Goal: Information Seeking & Learning: Check status

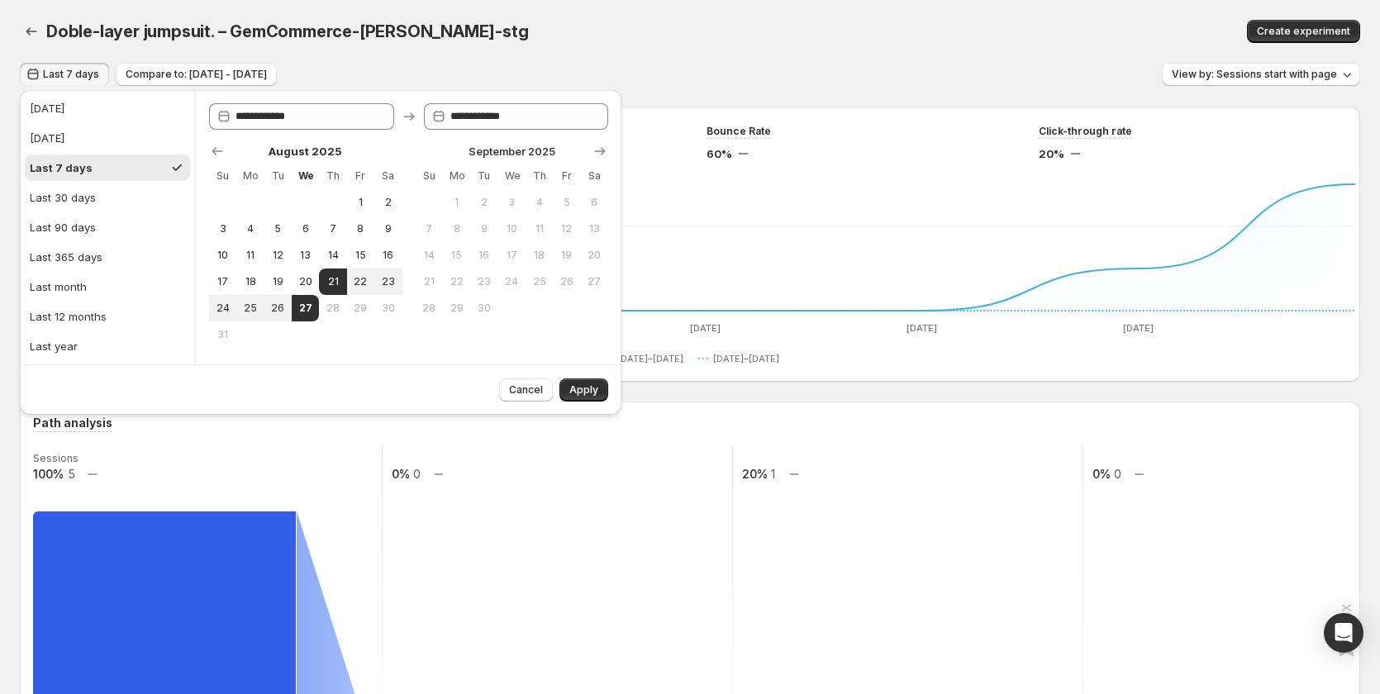
drag, startPoint x: 482, startPoint y: 27, endPoint x: 133, endPoint y: 12, distance: 349.2
click at [482, 27] on div "Doble-layer jumpsuit. – GemCommerce-[PERSON_NAME]-stg" at bounding box center [463, 31] width 835 height 23
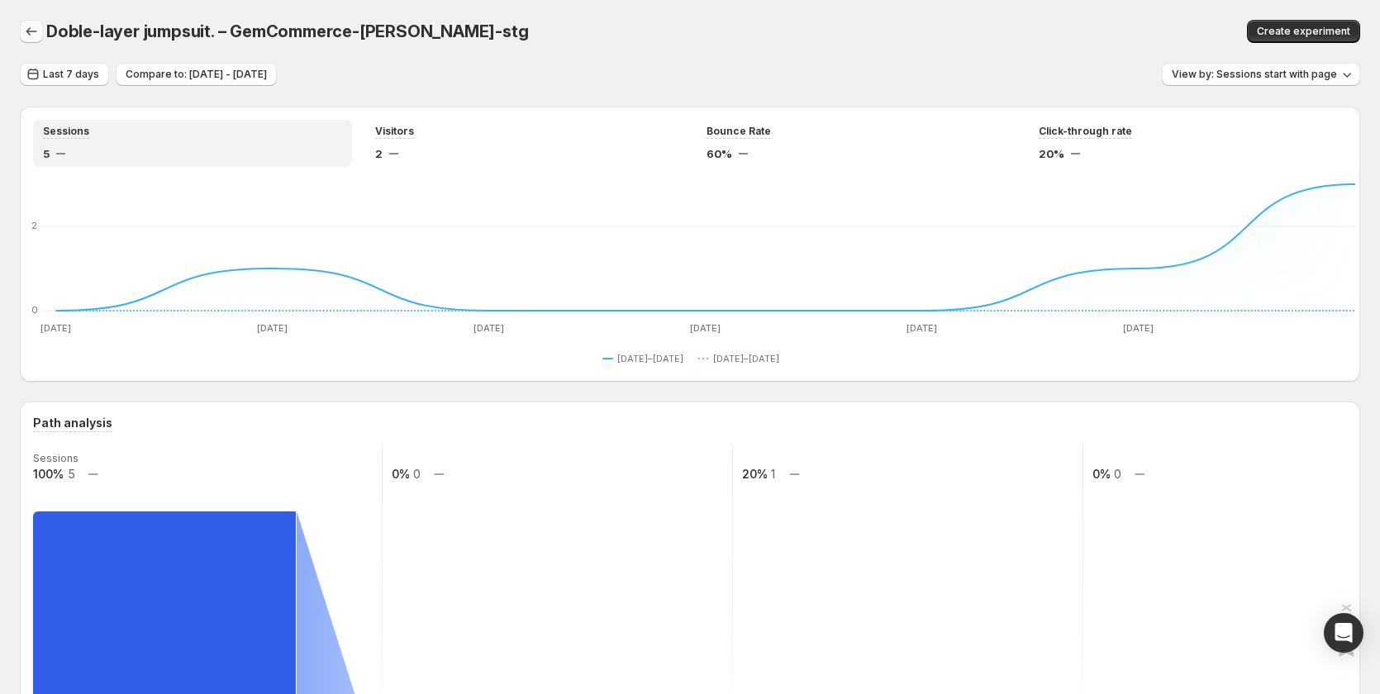
click at [21, 32] on button "button" at bounding box center [31, 31] width 23 height 23
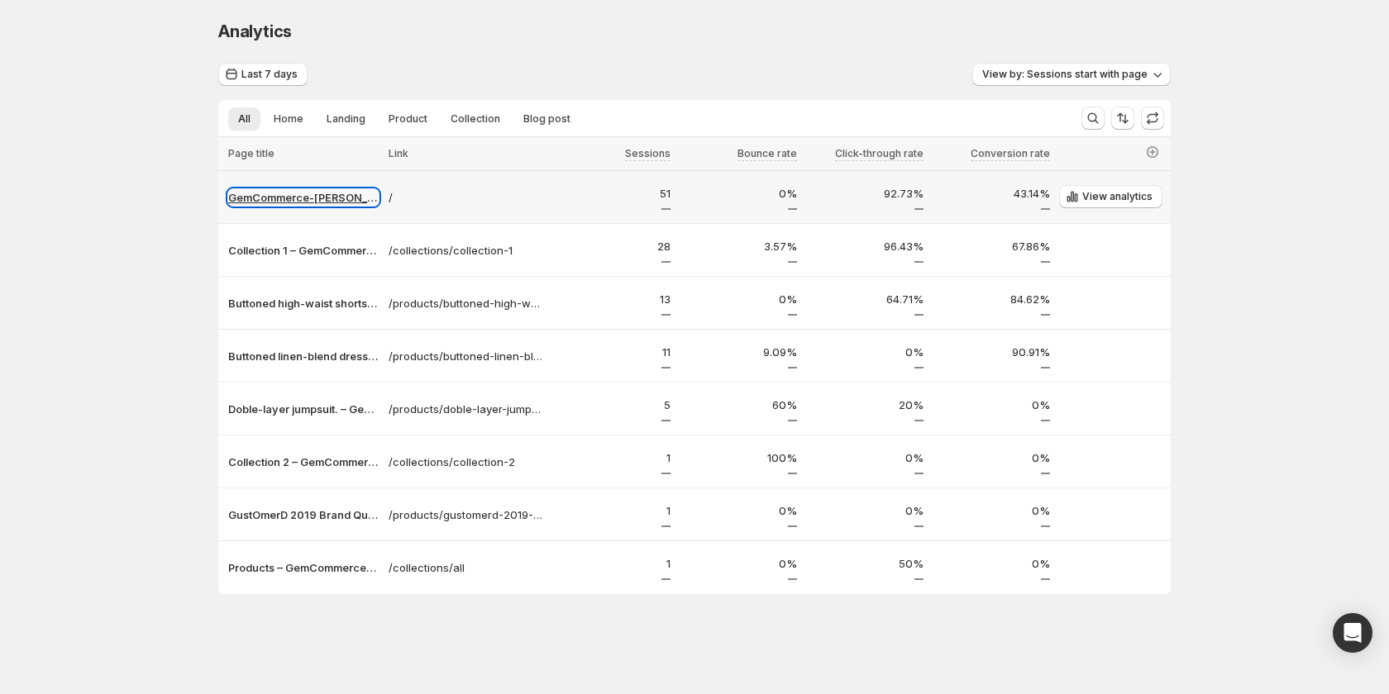
click at [265, 194] on p "GemCommerce-[PERSON_NAME]-stg" at bounding box center [303, 197] width 150 height 17
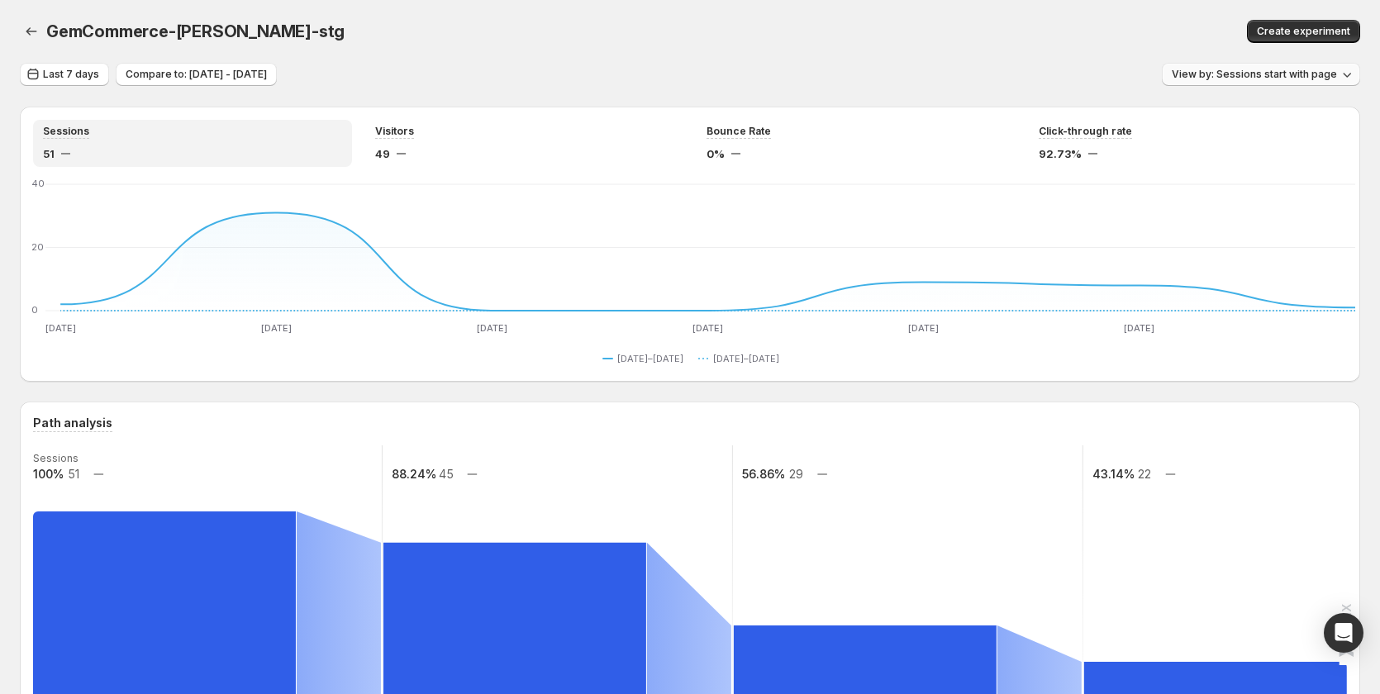
click at [1243, 85] on button "View by: Sessions start with page" at bounding box center [1261, 74] width 198 height 23
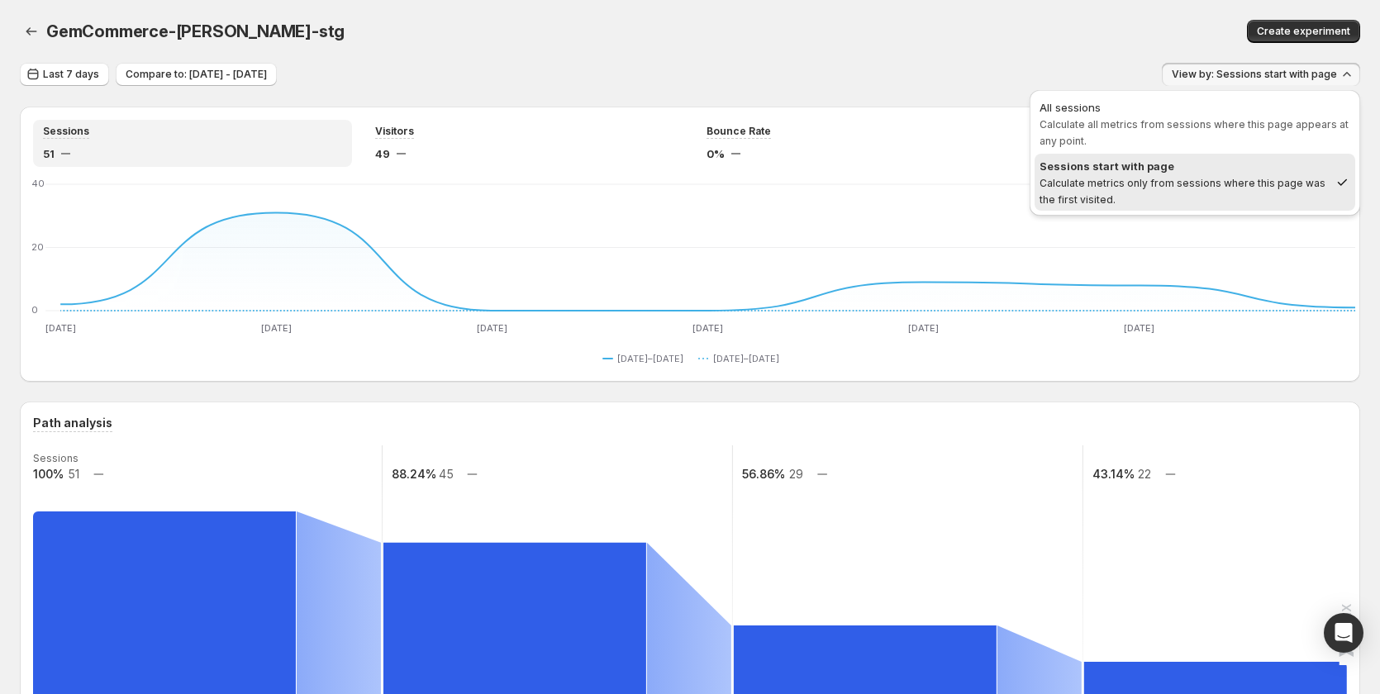
click at [679, 32] on div "GemCommerce-[PERSON_NAME]-stg" at bounding box center [417, 31] width 743 height 23
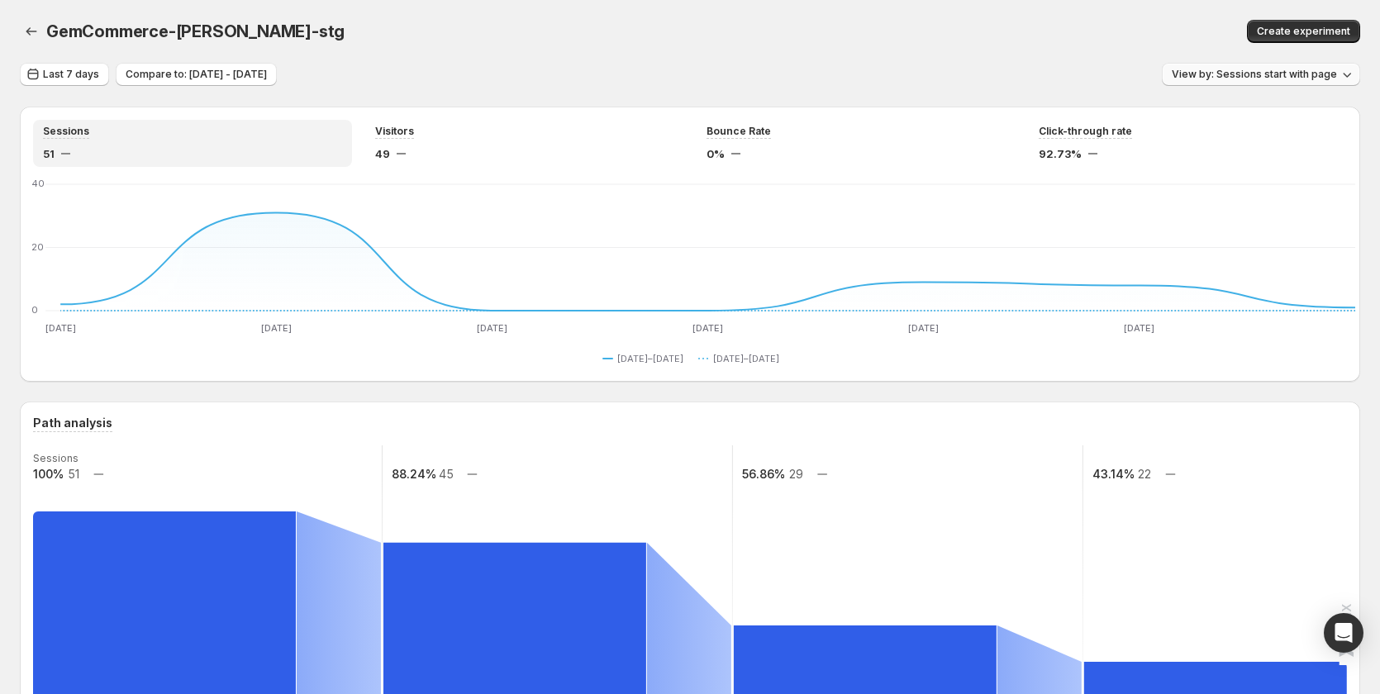
click at [1247, 72] on span "View by: Sessions start with page" at bounding box center [1254, 74] width 165 height 13
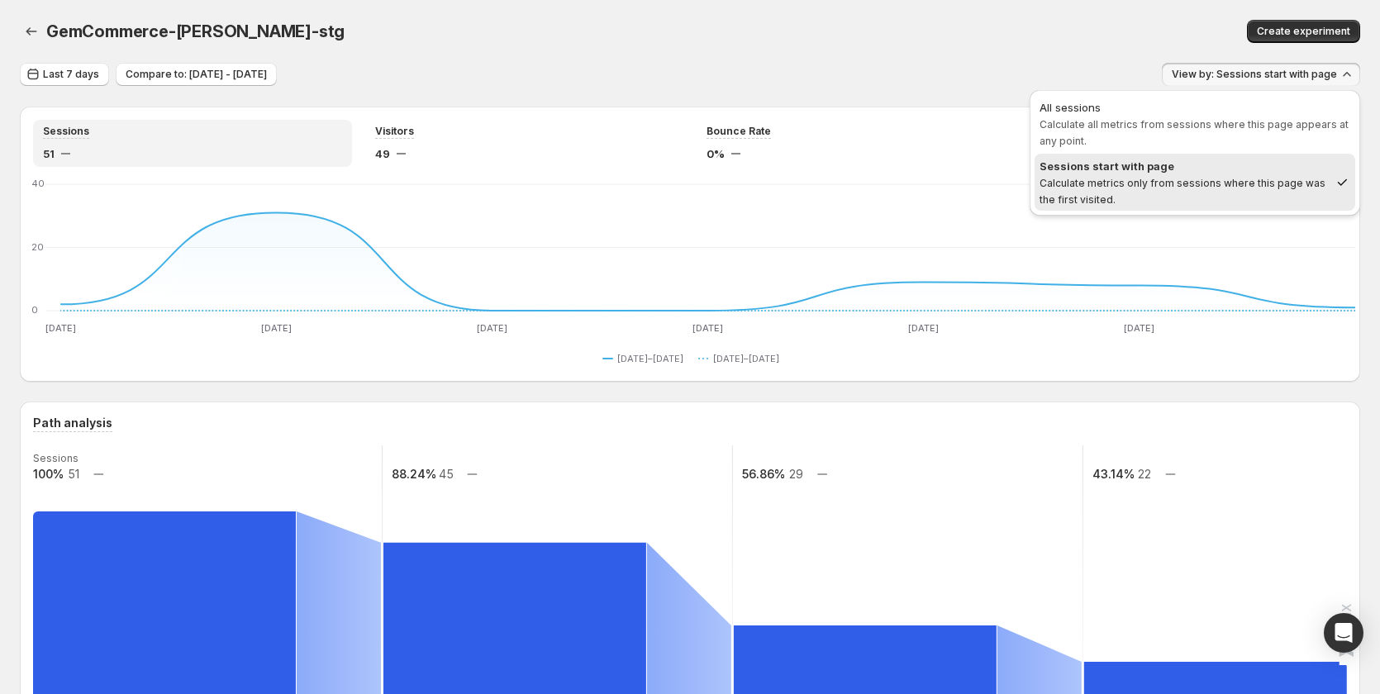
click at [1149, 160] on div "Sessions start with page" at bounding box center [1184, 166] width 289 height 17
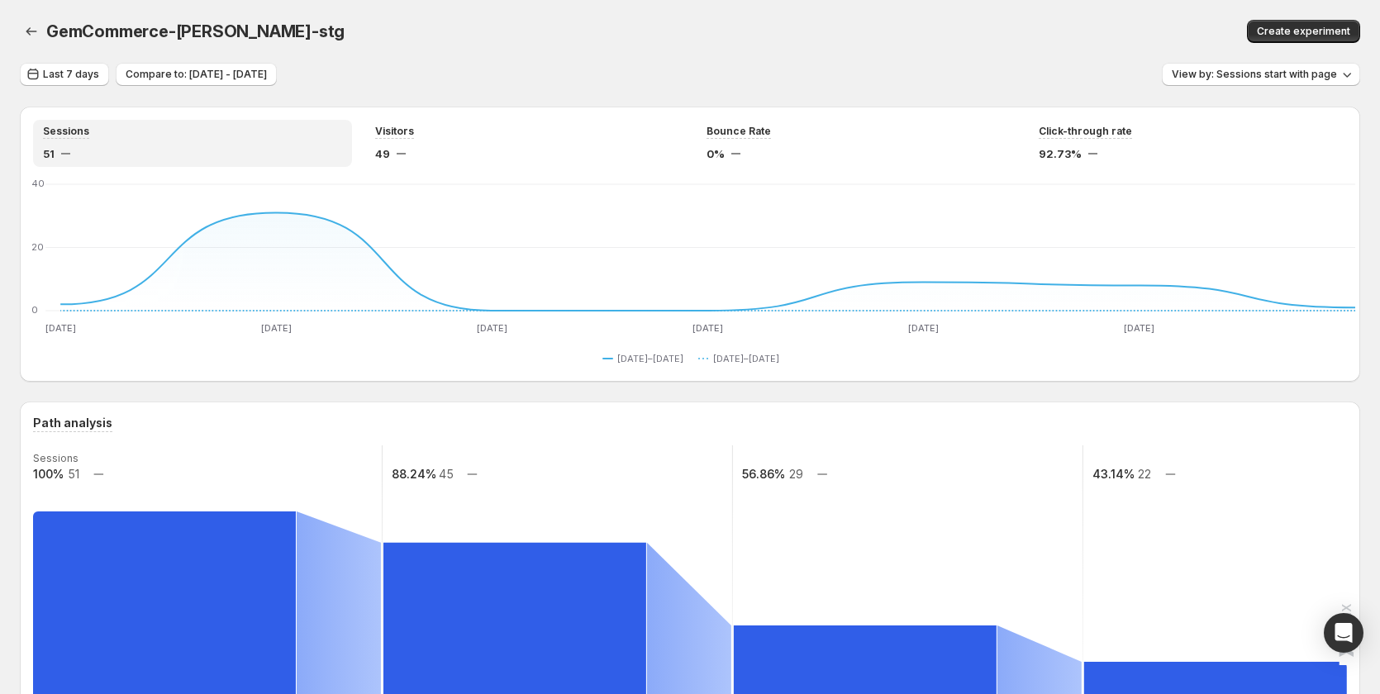
click at [44, 32] on div at bounding box center [33, 31] width 26 height 23
click at [37, 31] on icon "button" at bounding box center [31, 31] width 17 height 17
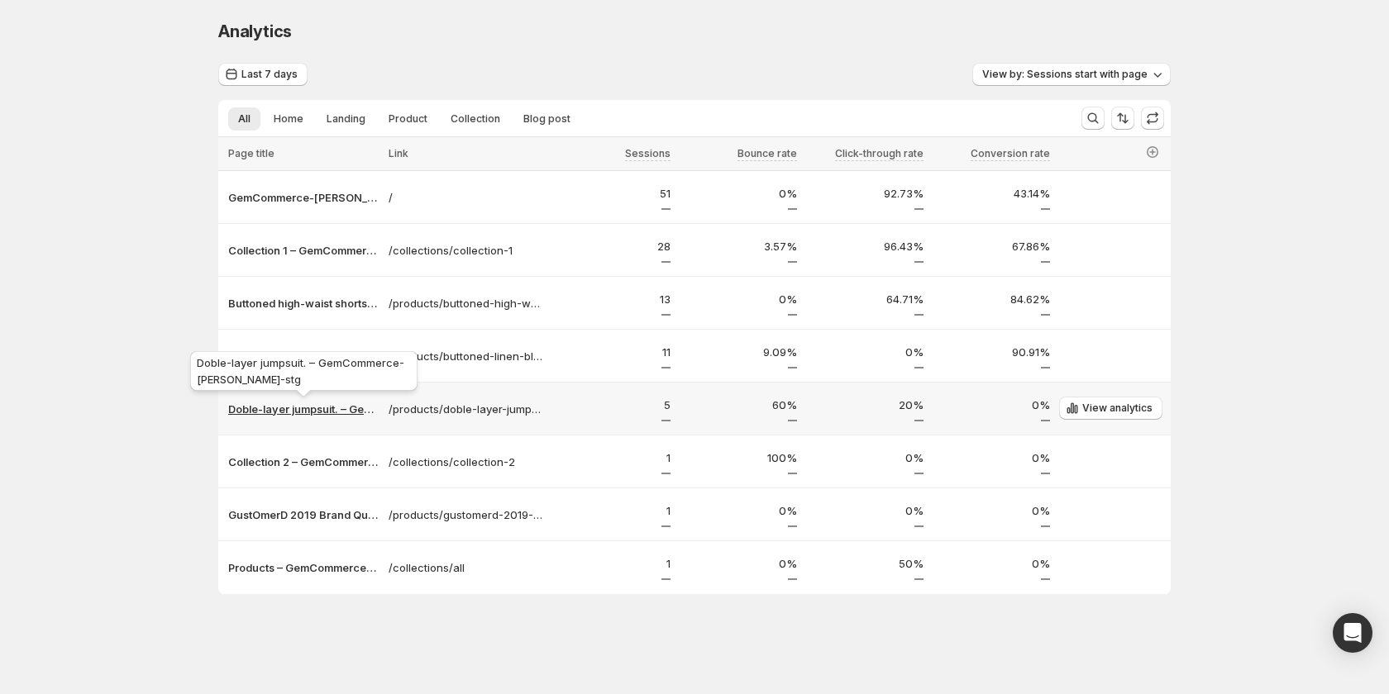
click at [270, 417] on p "Doble-layer jumpsuit. – GemCommerce-[PERSON_NAME]-stg" at bounding box center [303, 409] width 150 height 17
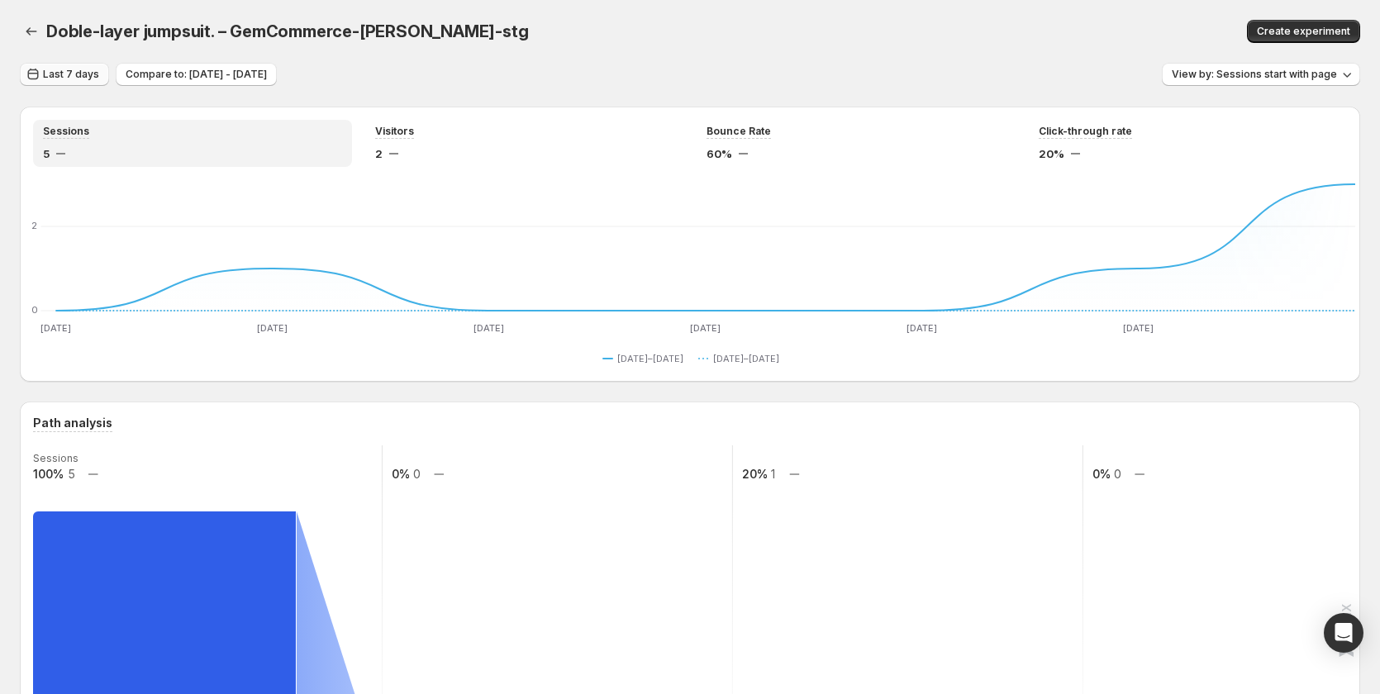
click at [74, 72] on span "Last 7 days" at bounding box center [71, 74] width 56 height 13
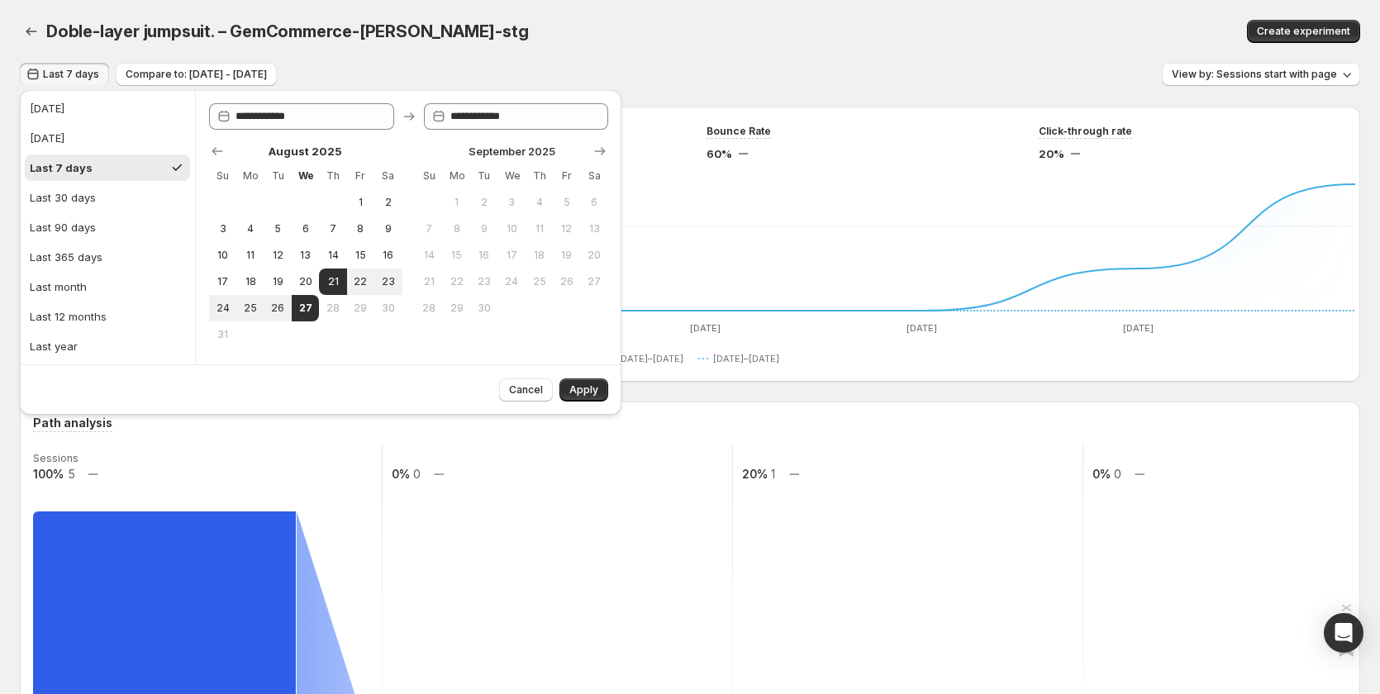
click at [69, 72] on span "Last 7 days" at bounding box center [71, 74] width 56 height 13
